Goal: Transaction & Acquisition: Purchase product/service

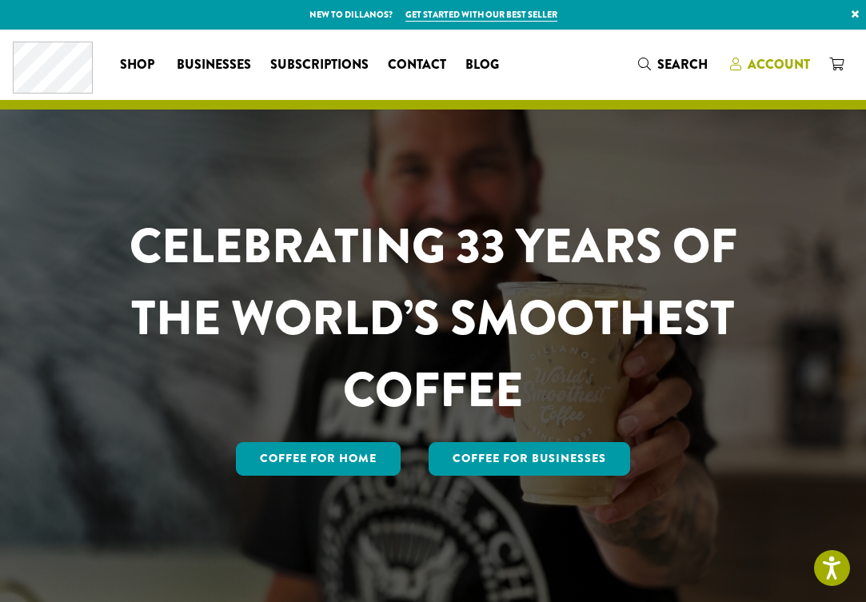
click at [774, 65] on span "Account" at bounding box center [779, 64] width 62 height 18
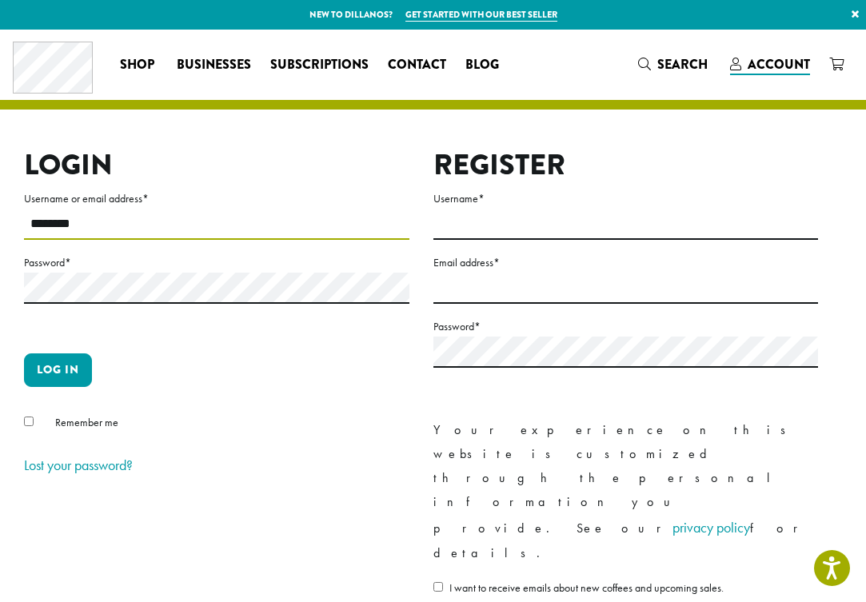
type input "********"
click at [58, 369] on button "Log in" at bounding box center [58, 370] width 68 height 34
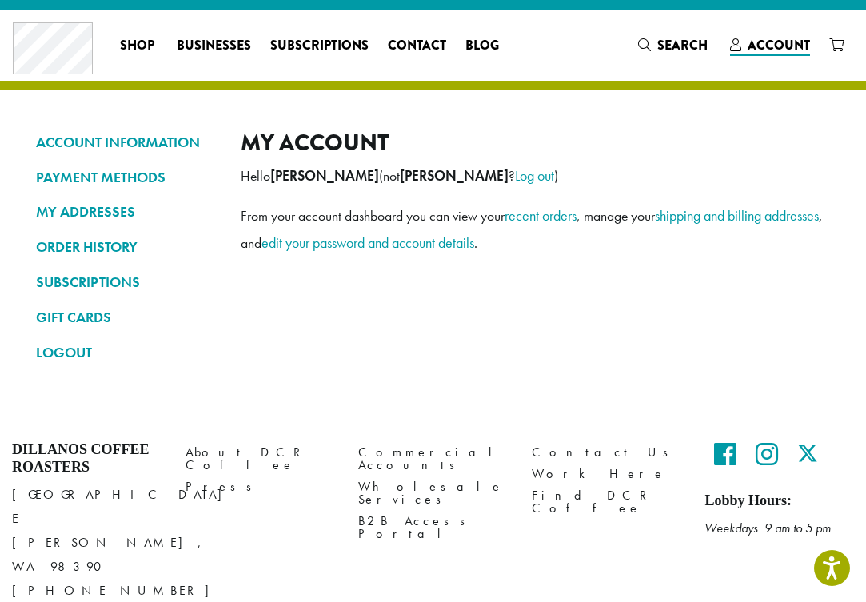
scroll to position [22, 0]
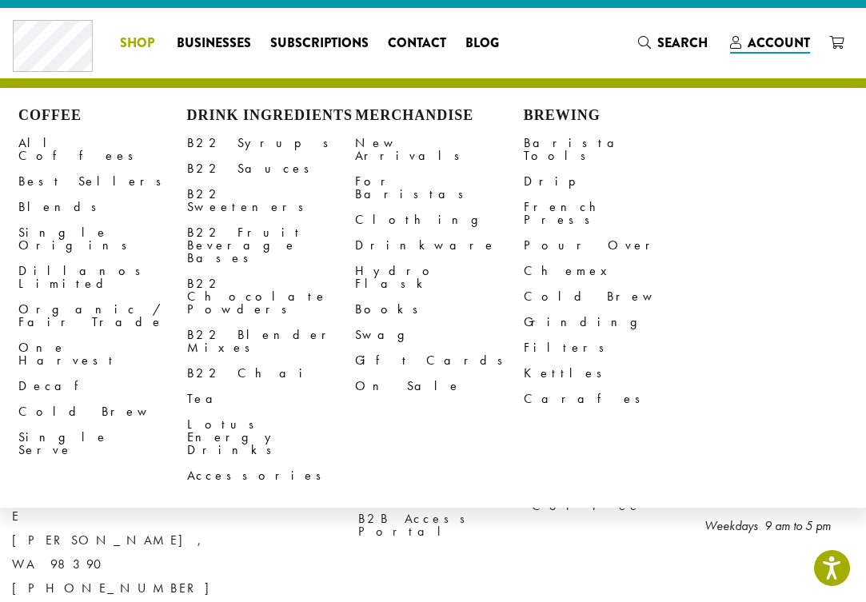
click at [143, 42] on span "Shop" at bounding box center [137, 44] width 34 height 20
click at [67, 142] on link "All Coffees" at bounding box center [102, 149] width 169 height 38
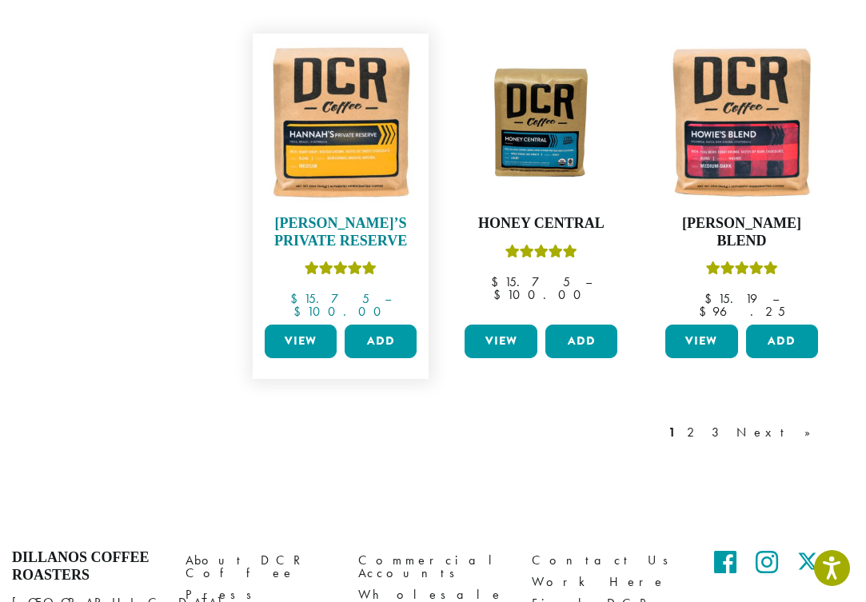
scroll to position [1330, 0]
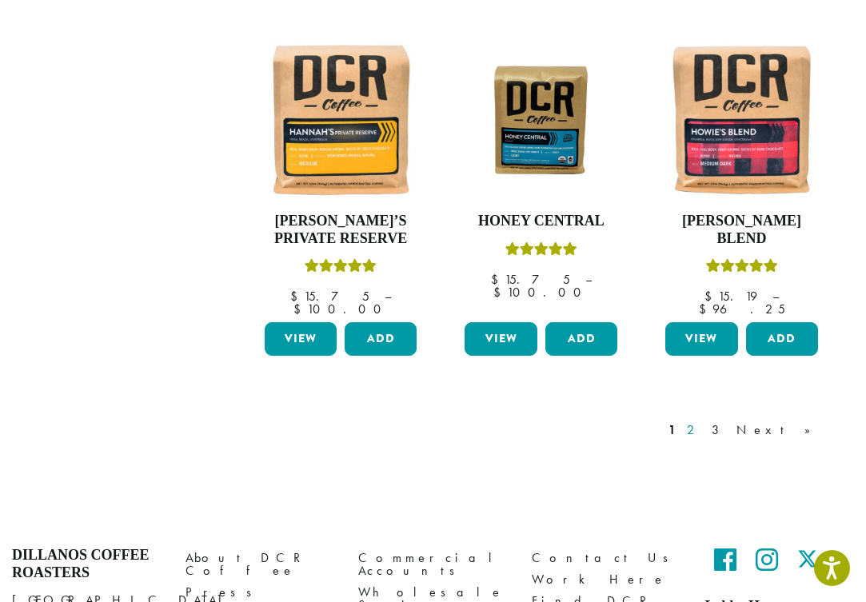
click at [704, 421] on link "2" at bounding box center [694, 430] width 20 height 19
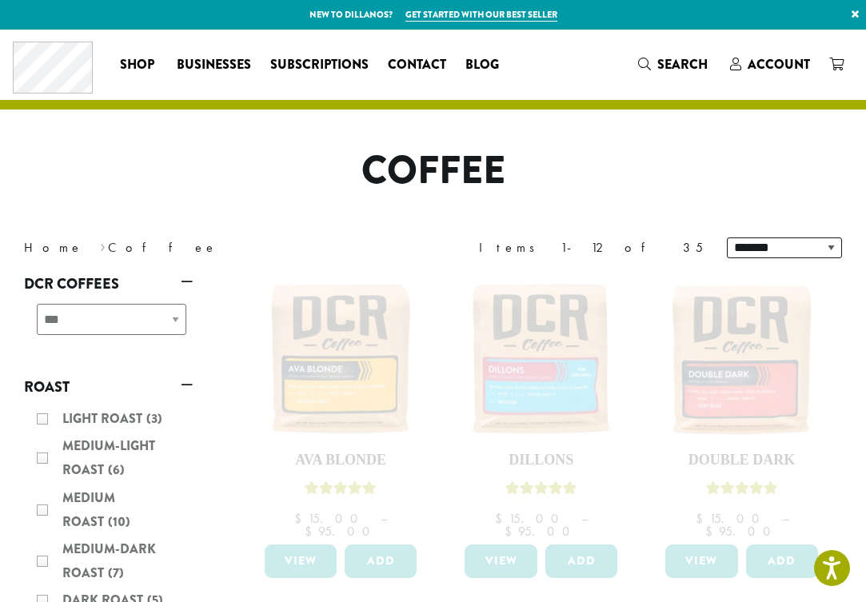
click at [459, 226] on div "**********" at bounding box center [649, 247] width 409 height 45
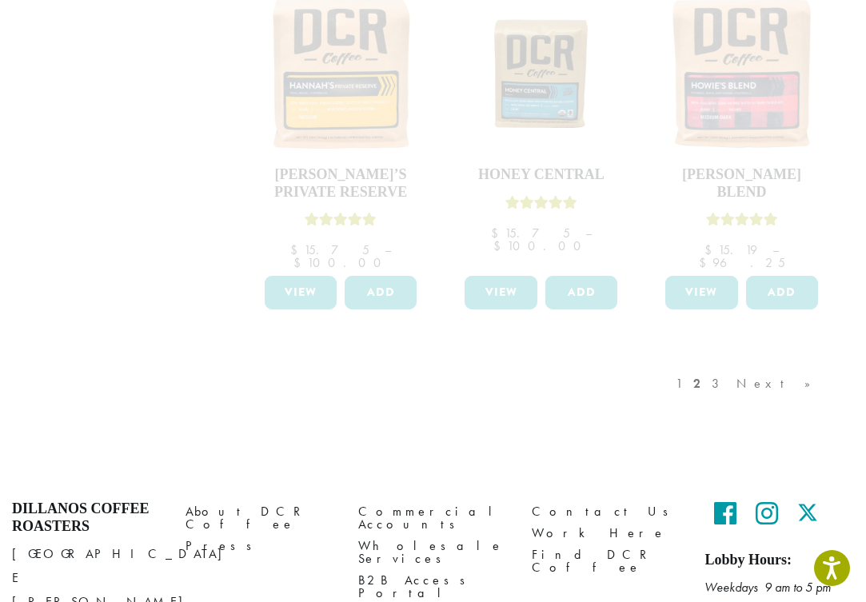
scroll to position [1387, 0]
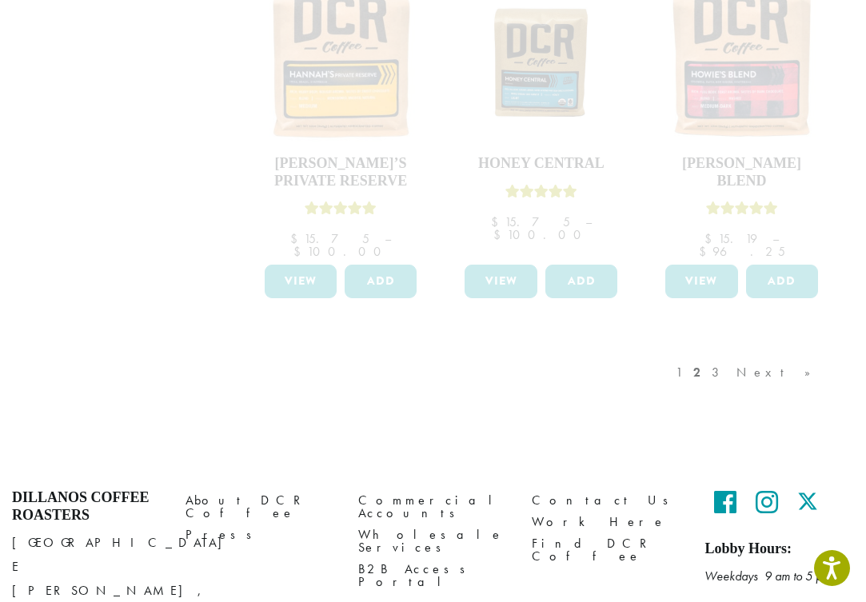
click at [773, 351] on div "1 2 3 Next »" at bounding box center [751, 388] width 158 height 75
click at [807, 351] on div "1 2 3 Next »" at bounding box center [751, 388] width 158 height 75
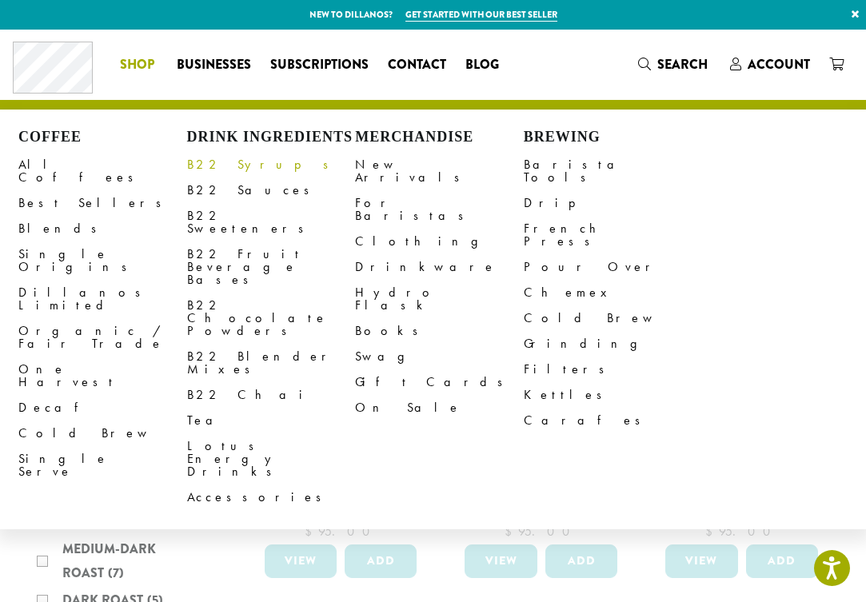
scroll to position [0, 0]
click at [46, 167] on link "All Coffees" at bounding box center [102, 171] width 169 height 38
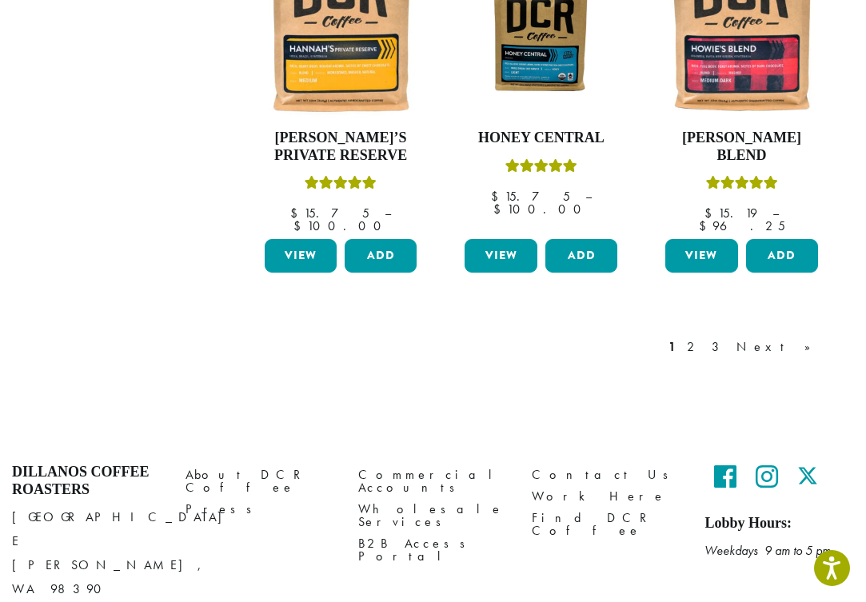
scroll to position [1412, 0]
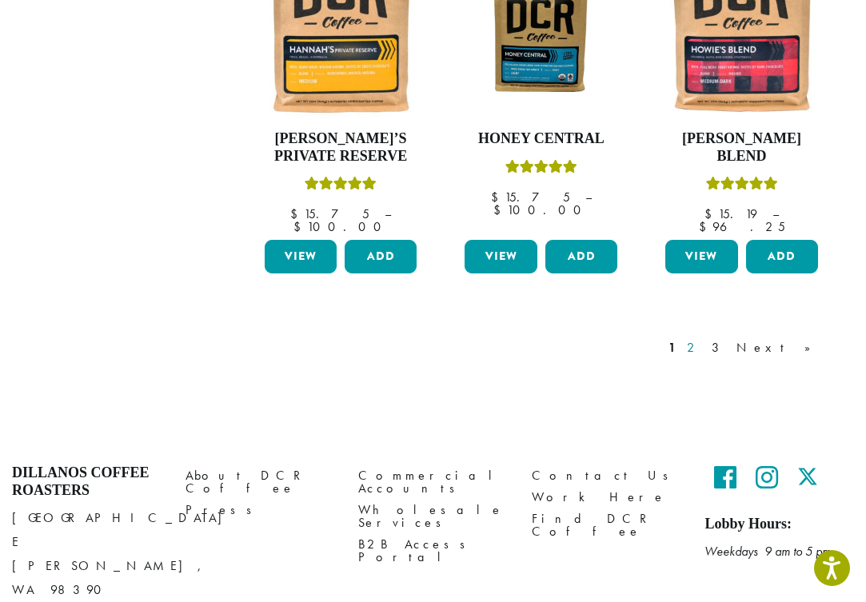
click at [704, 338] on link "2" at bounding box center [694, 347] width 20 height 19
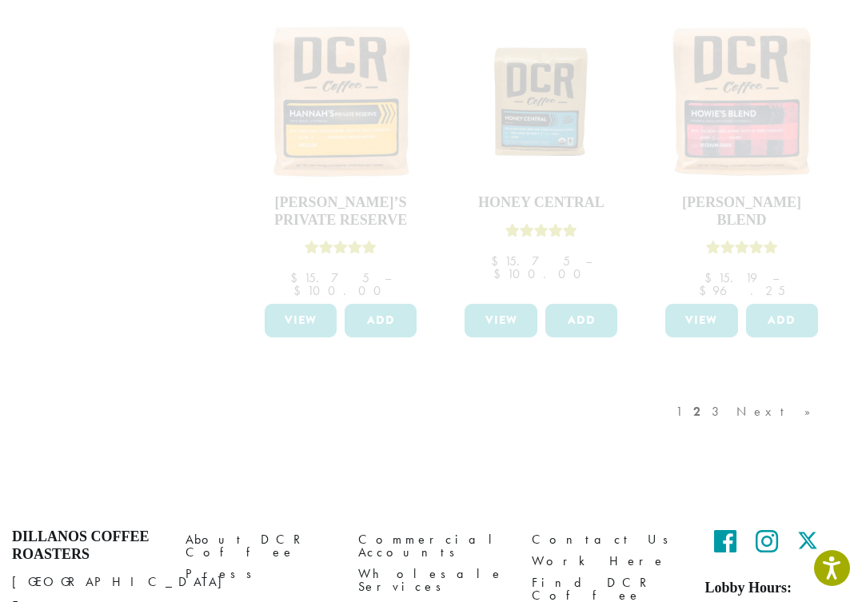
scroll to position [1351, 0]
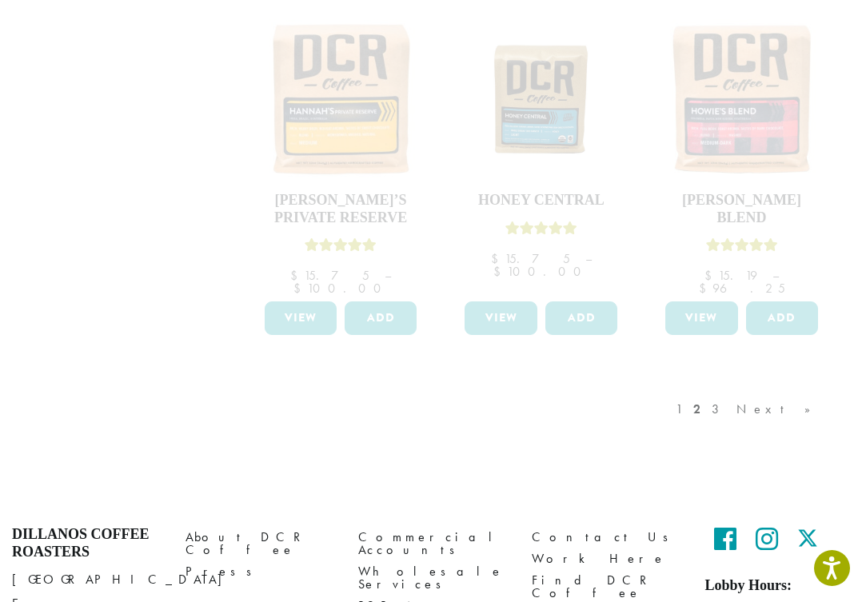
scroll to position [1412, 0]
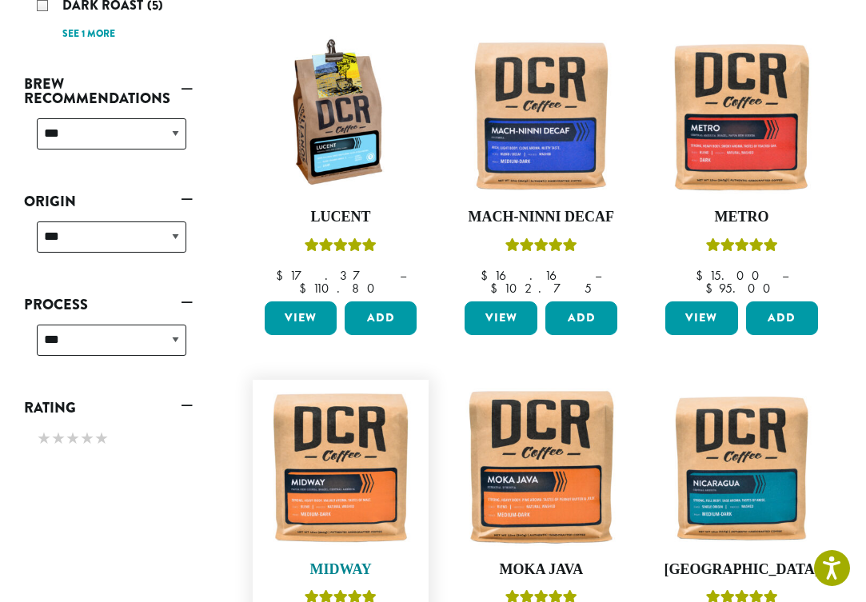
scroll to position [594, 0]
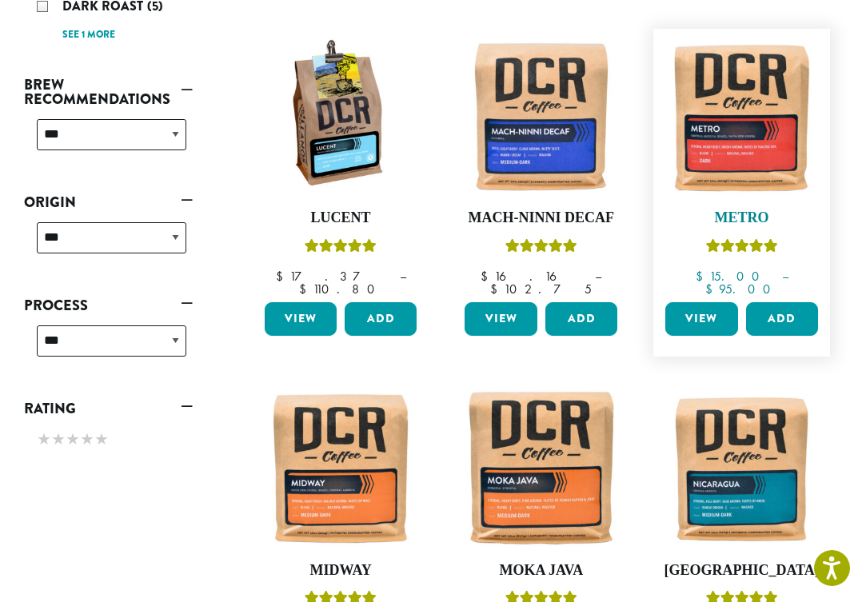
click at [745, 120] on img at bounding box center [741, 117] width 161 height 161
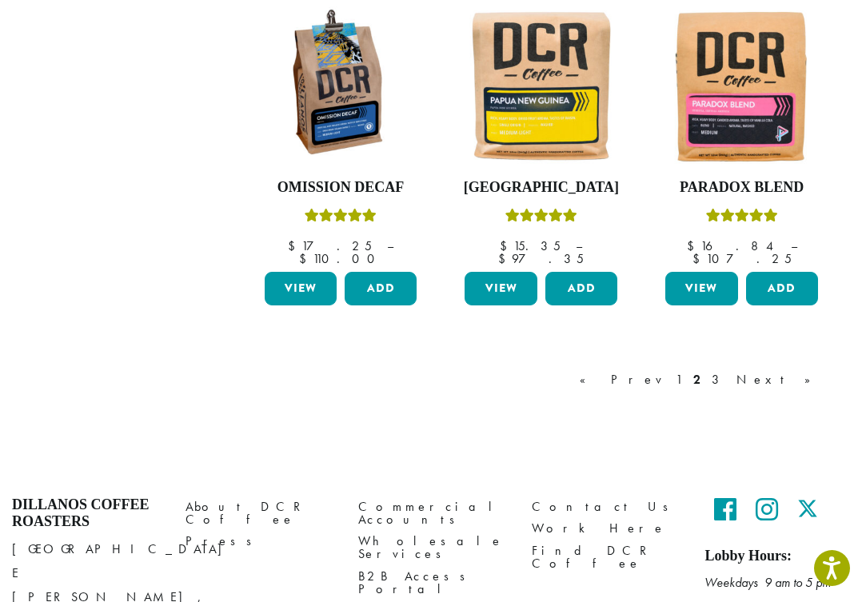
scroll to position [1341, 0]
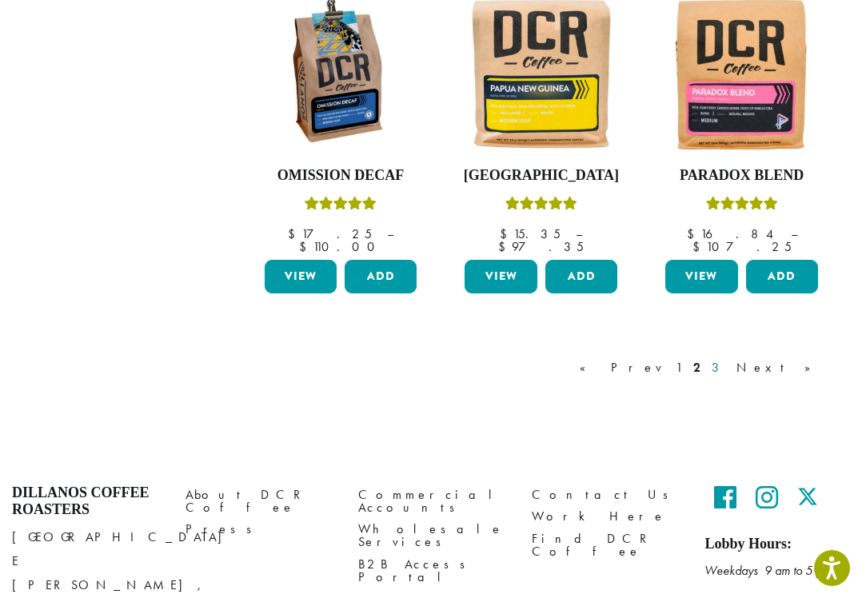
click at [728, 358] on link "3" at bounding box center [718, 367] width 20 height 19
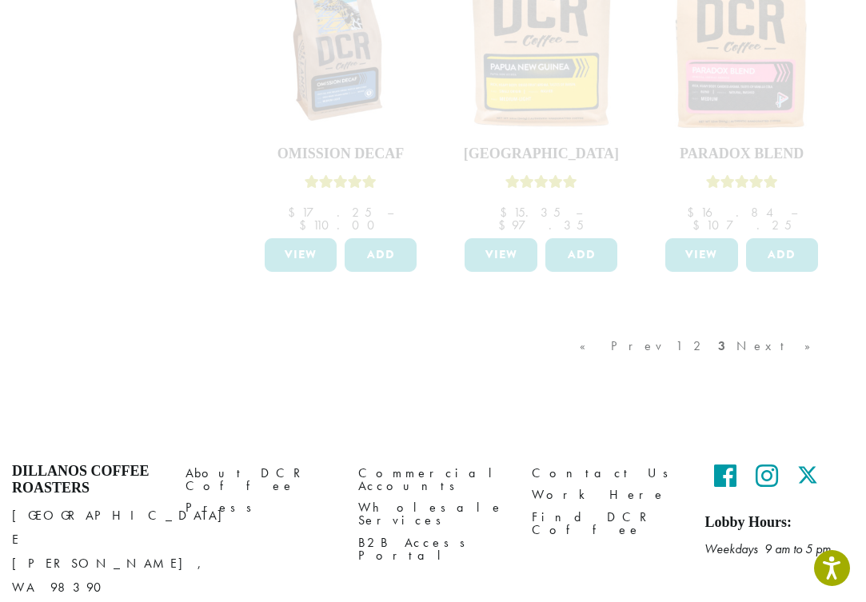
scroll to position [1362, 0]
click at [563, 325] on div "« Prev 1 2 3 Next »" at bounding box center [541, 362] width 601 height 75
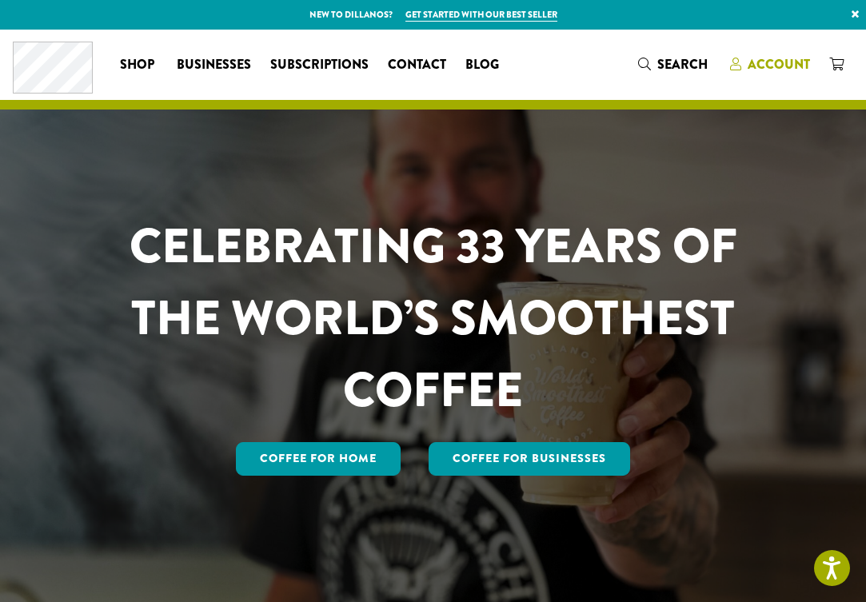
click at [804, 62] on span "Account" at bounding box center [779, 64] width 62 height 18
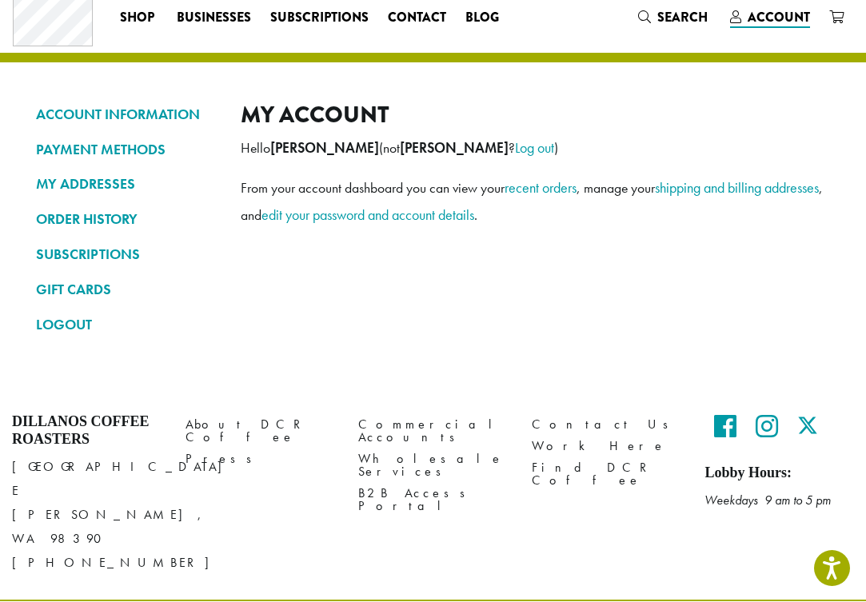
scroll to position [46, 0]
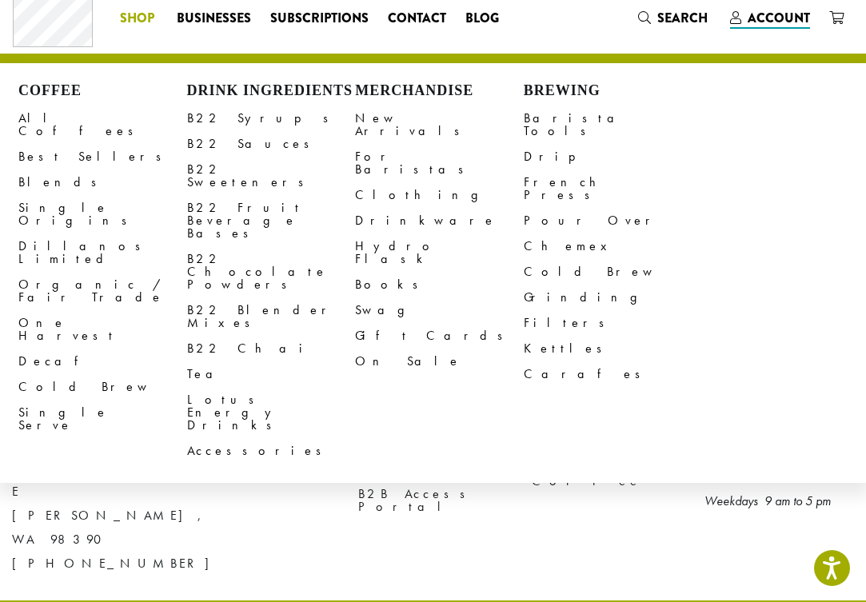
click at [134, 17] on li "Coffee All Coffees Best Sellers Blends Single Origins Dillanos Limited Organic …" at bounding box center [138, 19] width 57 height 26
click at [58, 119] on link "All Coffees" at bounding box center [102, 125] width 169 height 38
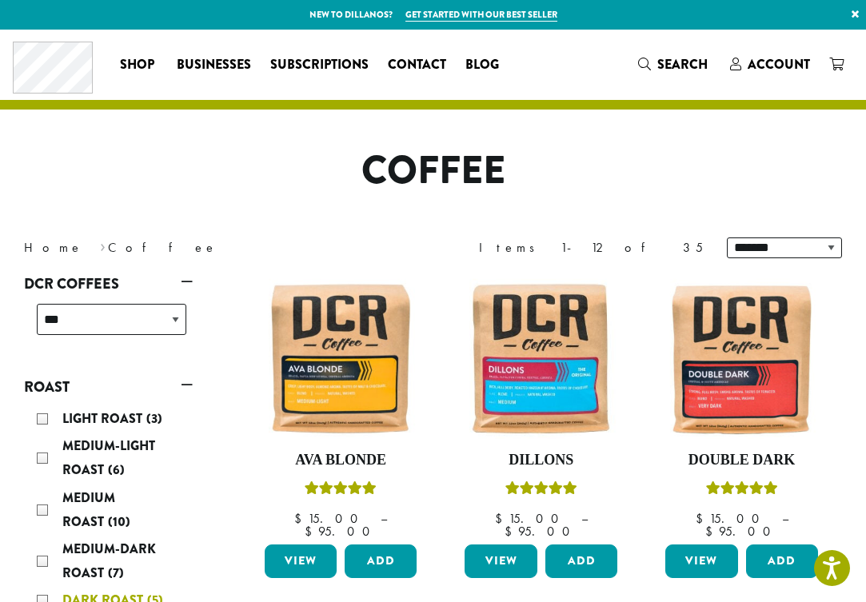
click at [43, 588] on div "Dark Roast (5)" at bounding box center [112, 600] width 150 height 24
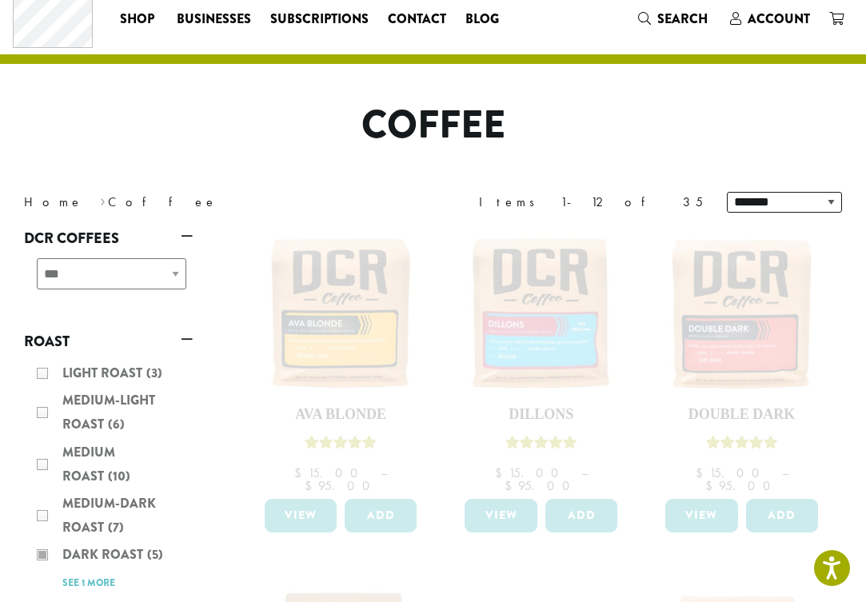
scroll to position [68, 0]
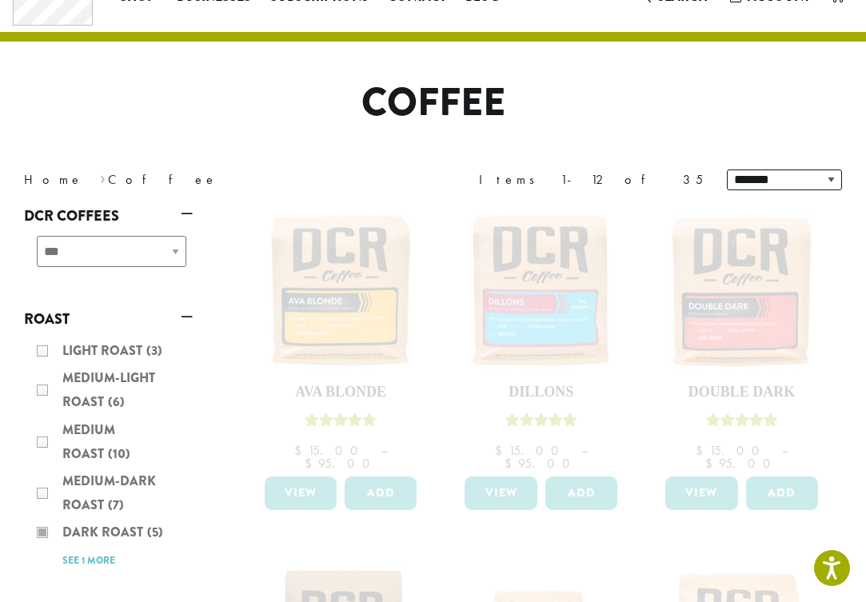
click at [177, 250] on div "**********" at bounding box center [108, 257] width 169 height 57
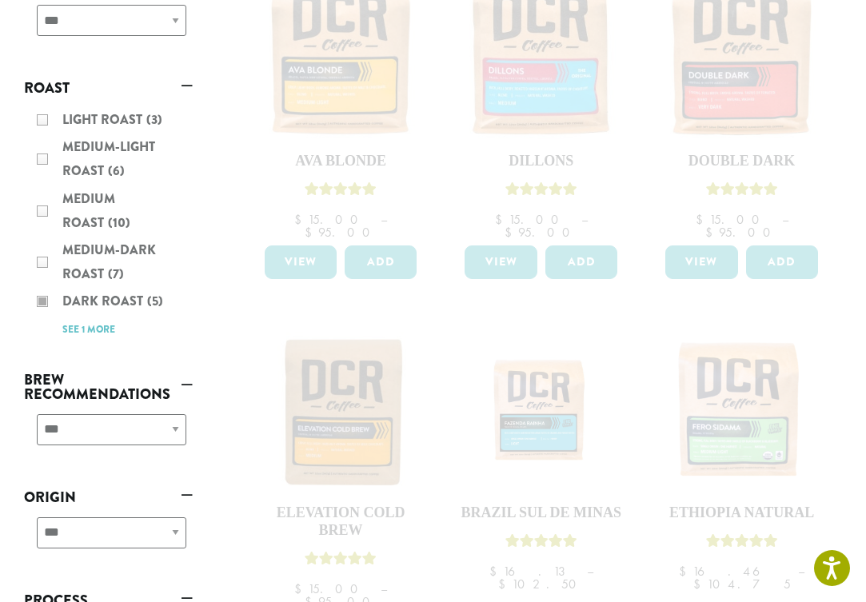
scroll to position [306, 0]
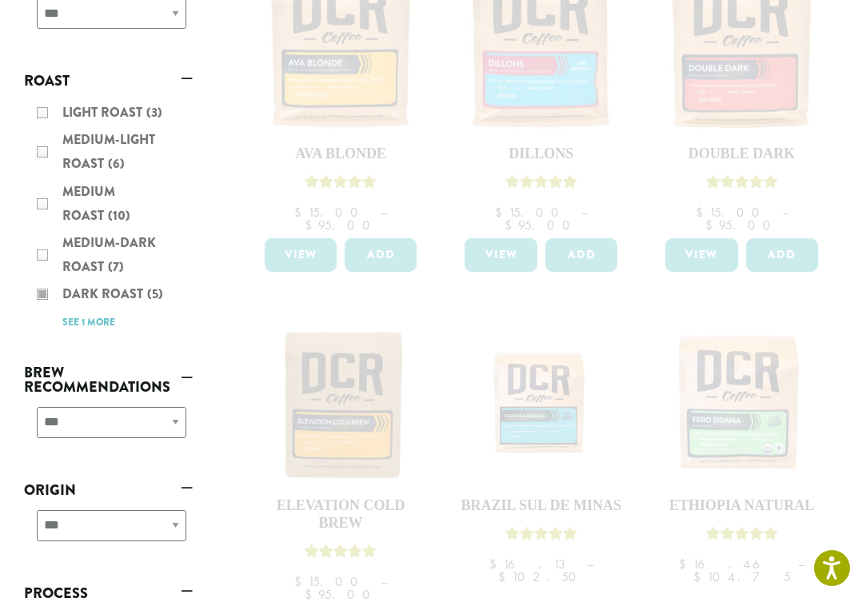
click at [42, 273] on div "Light Roast (3) Medium-Light Roast (6) Medium Roast (10) Medium-Dark Roast (7) …" at bounding box center [108, 216] width 169 height 245
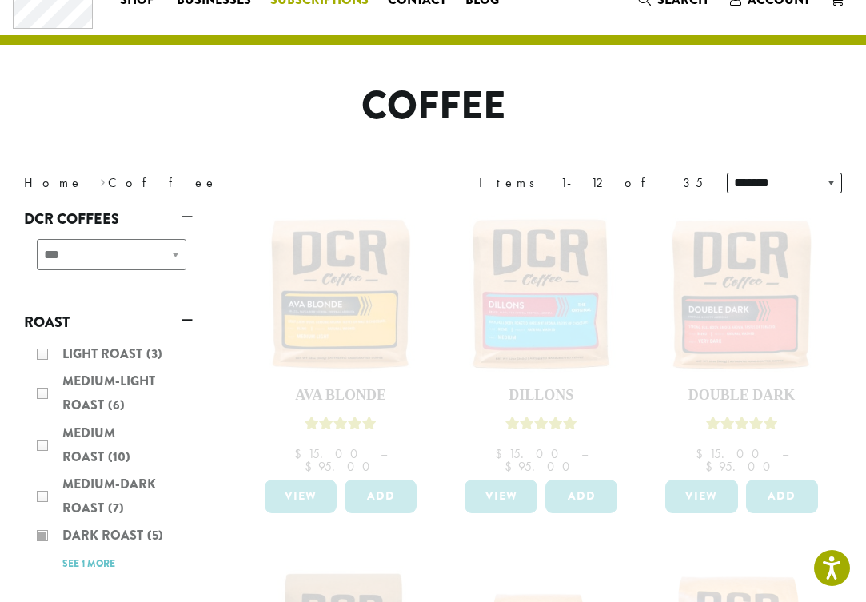
scroll to position [68, 0]
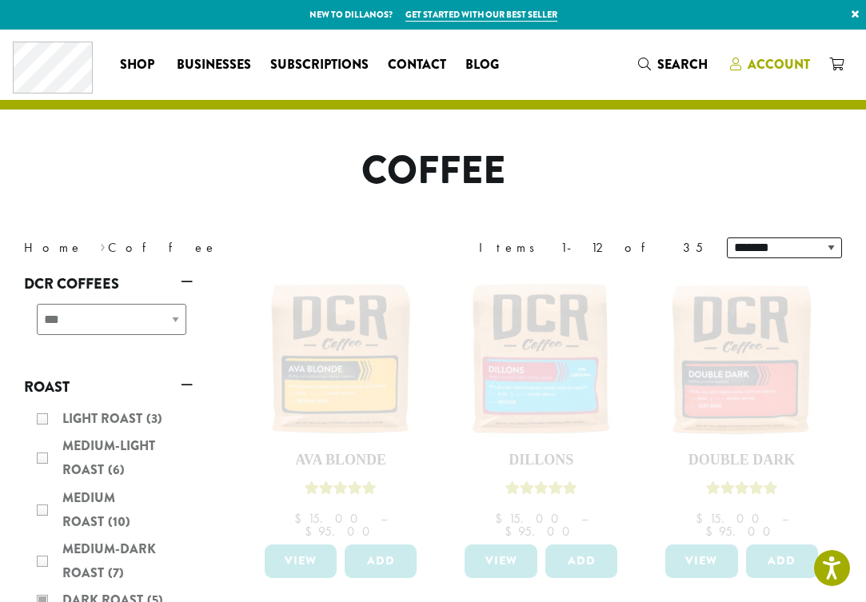
click at [763, 67] on span "Account" at bounding box center [779, 64] width 62 height 18
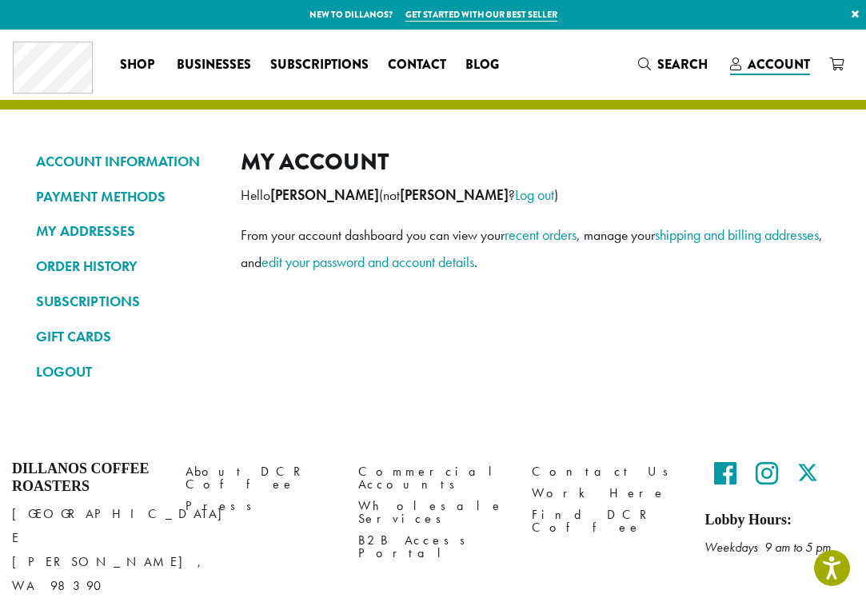
click at [585, 325] on div "My account Hello Jonathan Reich (not Jonathan Reich ? Log out ) From your accou…" at bounding box center [535, 273] width 589 height 250
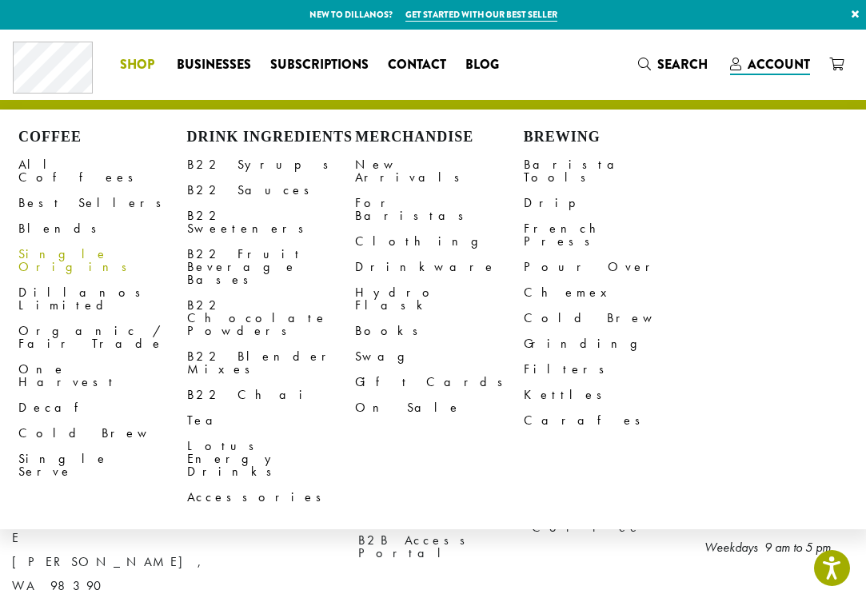
click at [57, 244] on link "Single Origins" at bounding box center [102, 260] width 169 height 38
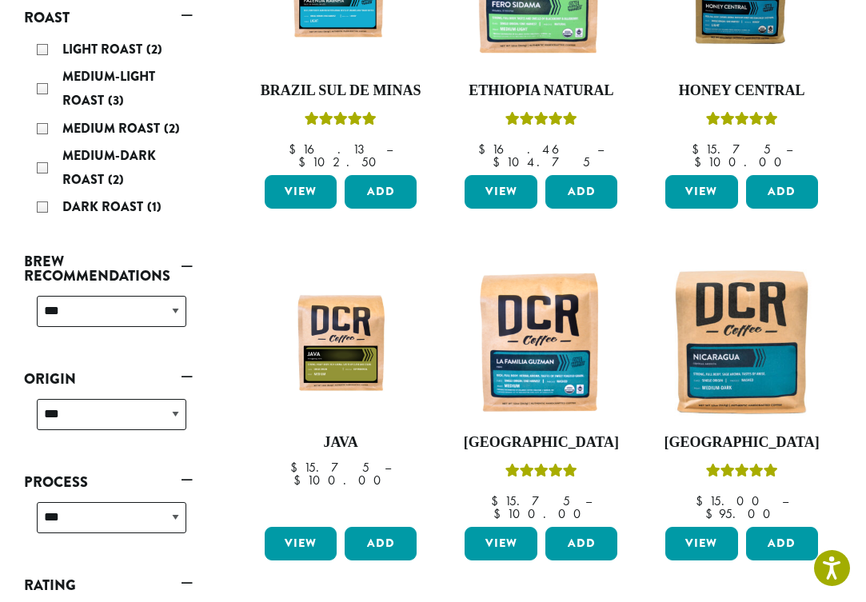
scroll to position [365, 0]
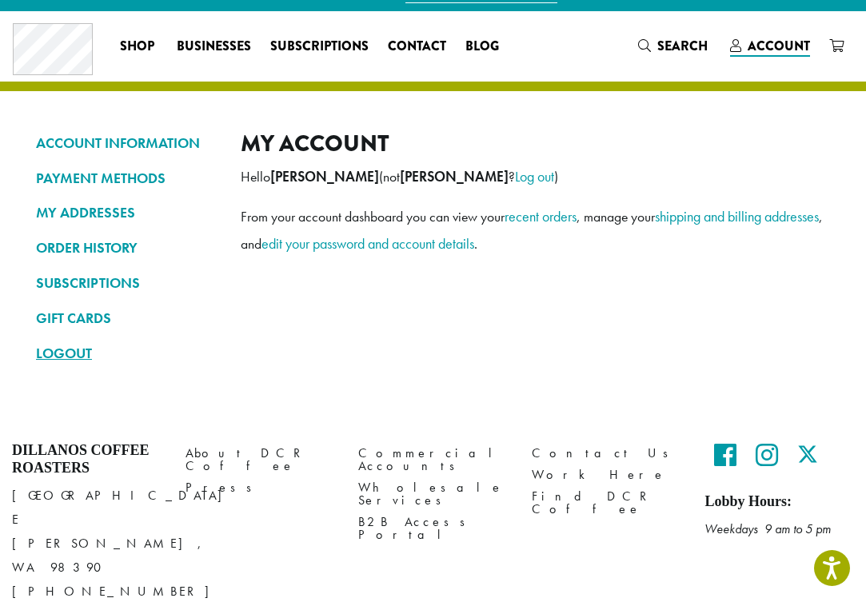
scroll to position [24, 0]
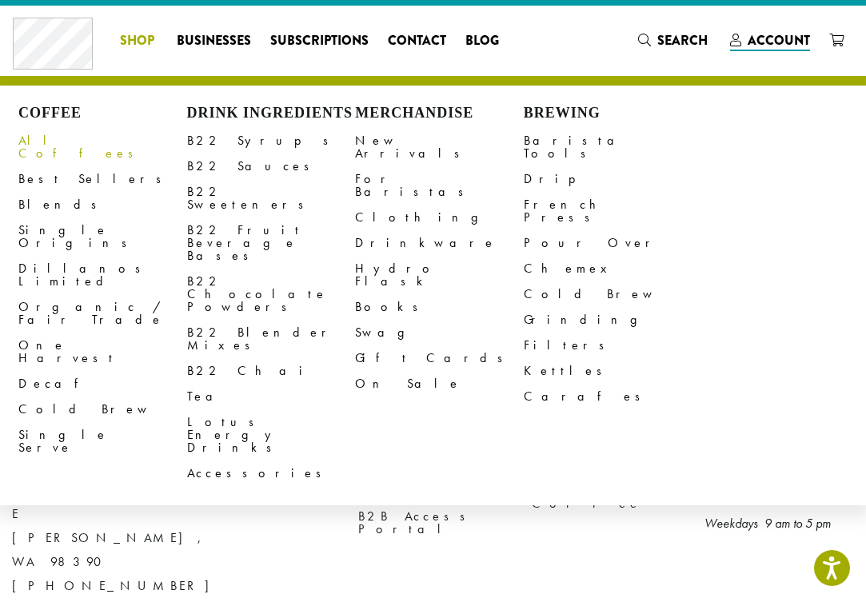
click at [63, 141] on link "All Coffees" at bounding box center [102, 147] width 169 height 38
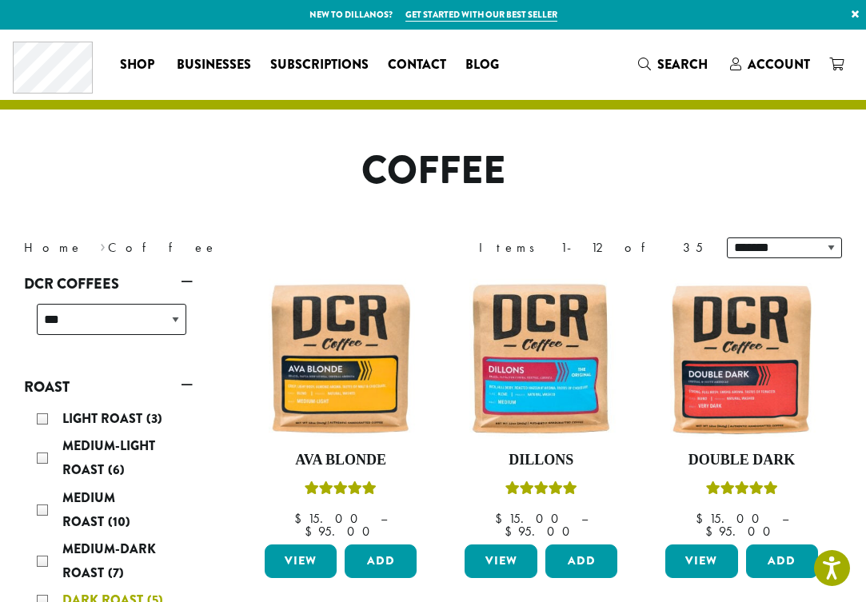
click at [39, 588] on div "Dark Roast (5)" at bounding box center [112, 600] width 150 height 24
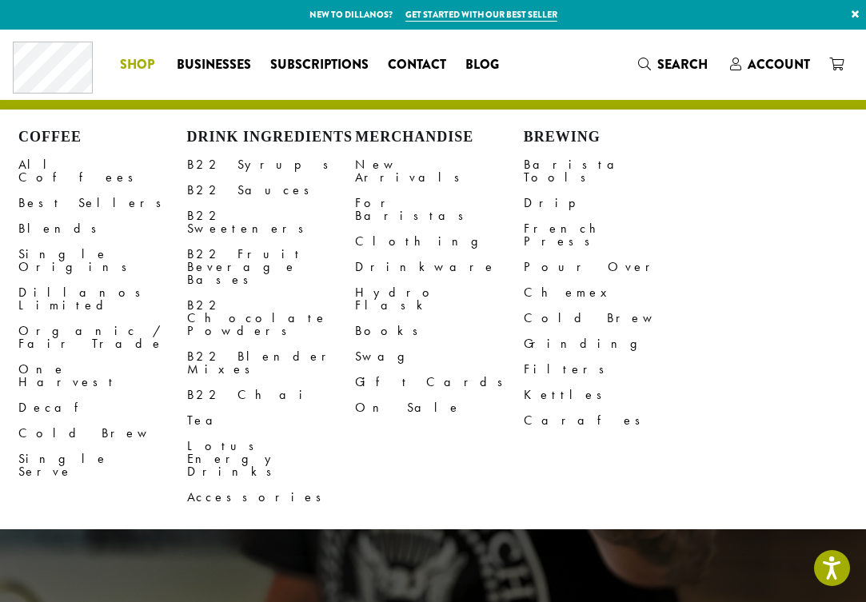
click at [138, 62] on span "Shop" at bounding box center [137, 65] width 34 height 20
click at [50, 162] on link "All Coffees" at bounding box center [102, 171] width 169 height 38
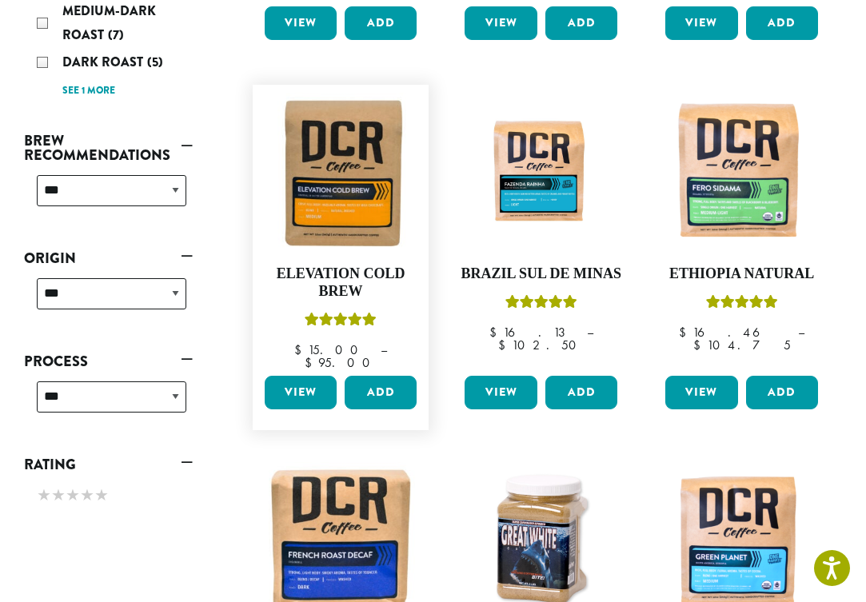
scroll to position [539, 0]
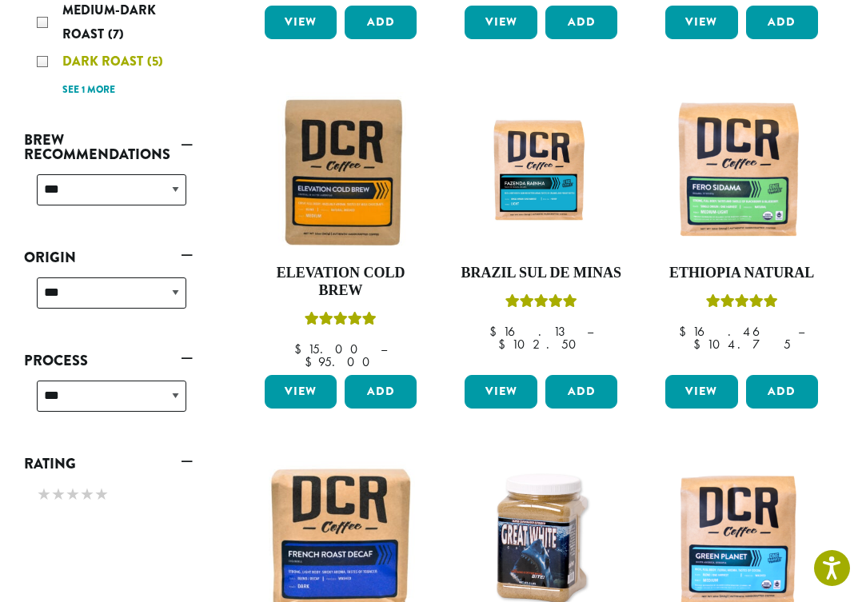
click at [41, 50] on div "Dark Roast (5)" at bounding box center [112, 62] width 150 height 24
